Goal: Task Accomplishment & Management: Use online tool/utility

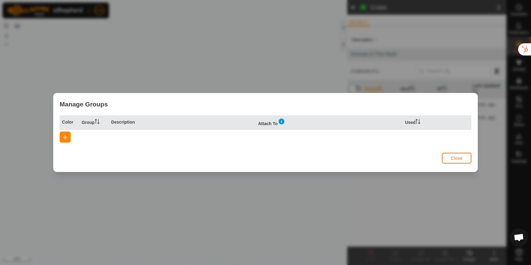
click at [458, 158] on span "Close" at bounding box center [457, 158] width 12 height 5
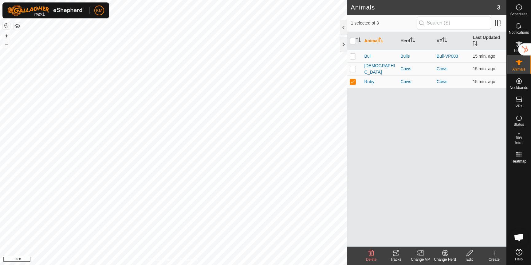
click at [398, 254] on icon at bounding box center [395, 253] width 7 height 7
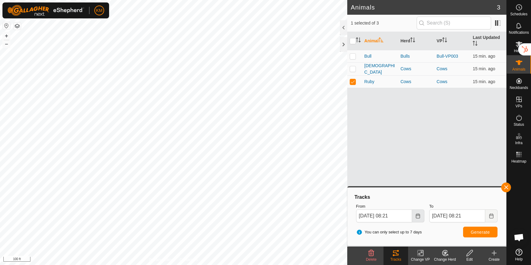
click at [418, 216] on icon "Choose Date" at bounding box center [418, 216] width 4 height 5
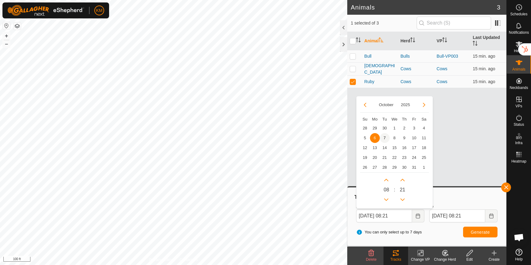
click at [384, 137] on span "7" at bounding box center [385, 138] width 10 height 10
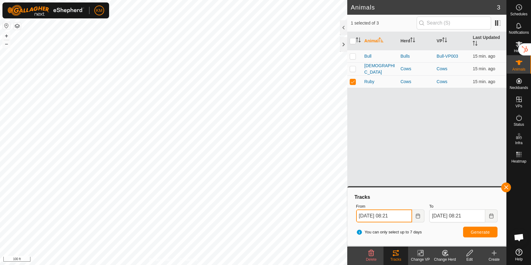
click at [396, 216] on input "Oct 07, 2025 08:21" at bounding box center [384, 216] width 56 height 13
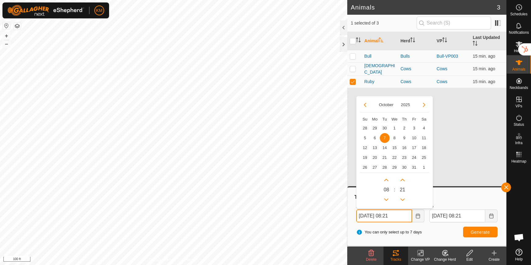
click at [393, 216] on input "Oct 07, 2025 08:21" at bounding box center [384, 216] width 56 height 13
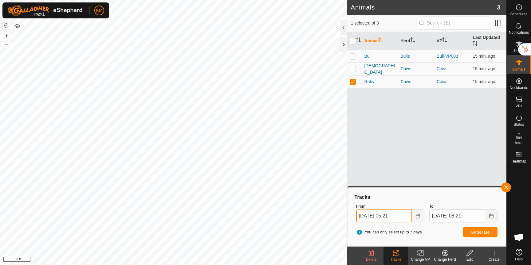
type input "Oct 07, 2025 05:21"
click at [465, 232] on button "Generate" at bounding box center [480, 232] width 34 height 11
click at [356, 69] on td at bounding box center [354, 68] width 15 height 13
checkbox input "true"
click at [476, 233] on span "Generate" at bounding box center [480, 232] width 19 height 5
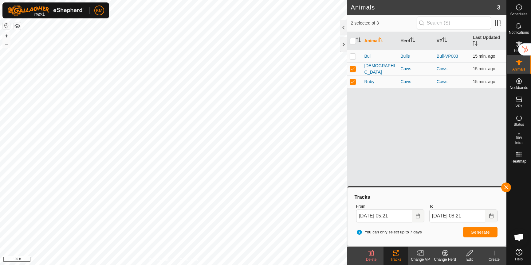
click at [354, 58] on p-checkbox at bounding box center [353, 56] width 6 height 5
checkbox input "true"
click at [476, 232] on span "Generate" at bounding box center [480, 232] width 19 height 5
click at [355, 66] on td at bounding box center [354, 68] width 15 height 13
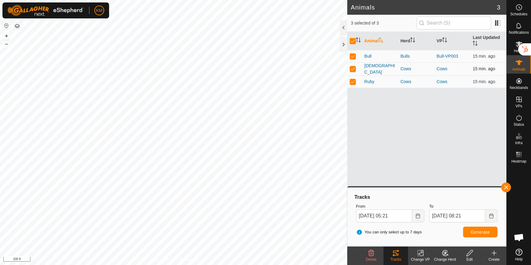
checkbox input "false"
click at [354, 81] on p-checkbox at bounding box center [353, 81] width 6 height 5
checkbox input "false"
click at [487, 234] on span "Generate" at bounding box center [480, 232] width 19 height 5
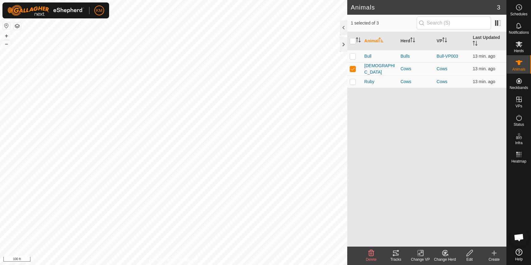
click at [395, 252] on icon at bounding box center [395, 253] width 7 height 7
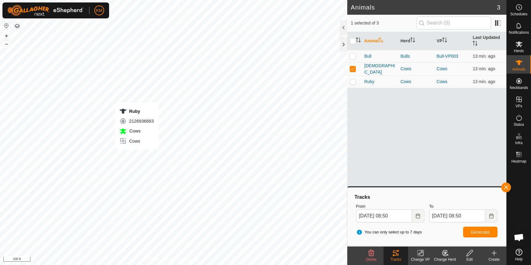
checkbox input "false"
checkbox input "true"
click at [395, 259] on div "Tracks" at bounding box center [395, 260] width 25 height 6
click at [354, 70] on p-checkbox at bounding box center [353, 68] width 6 height 5
checkbox input "true"
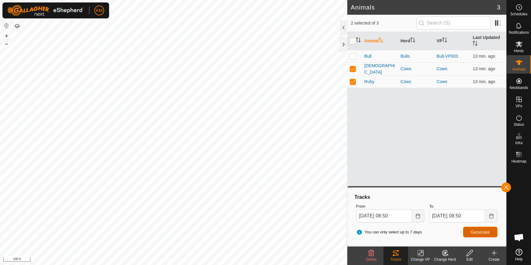
click at [476, 232] on span "Generate" at bounding box center [480, 232] width 19 height 5
